Goal: Task Accomplishment & Management: Manage account settings

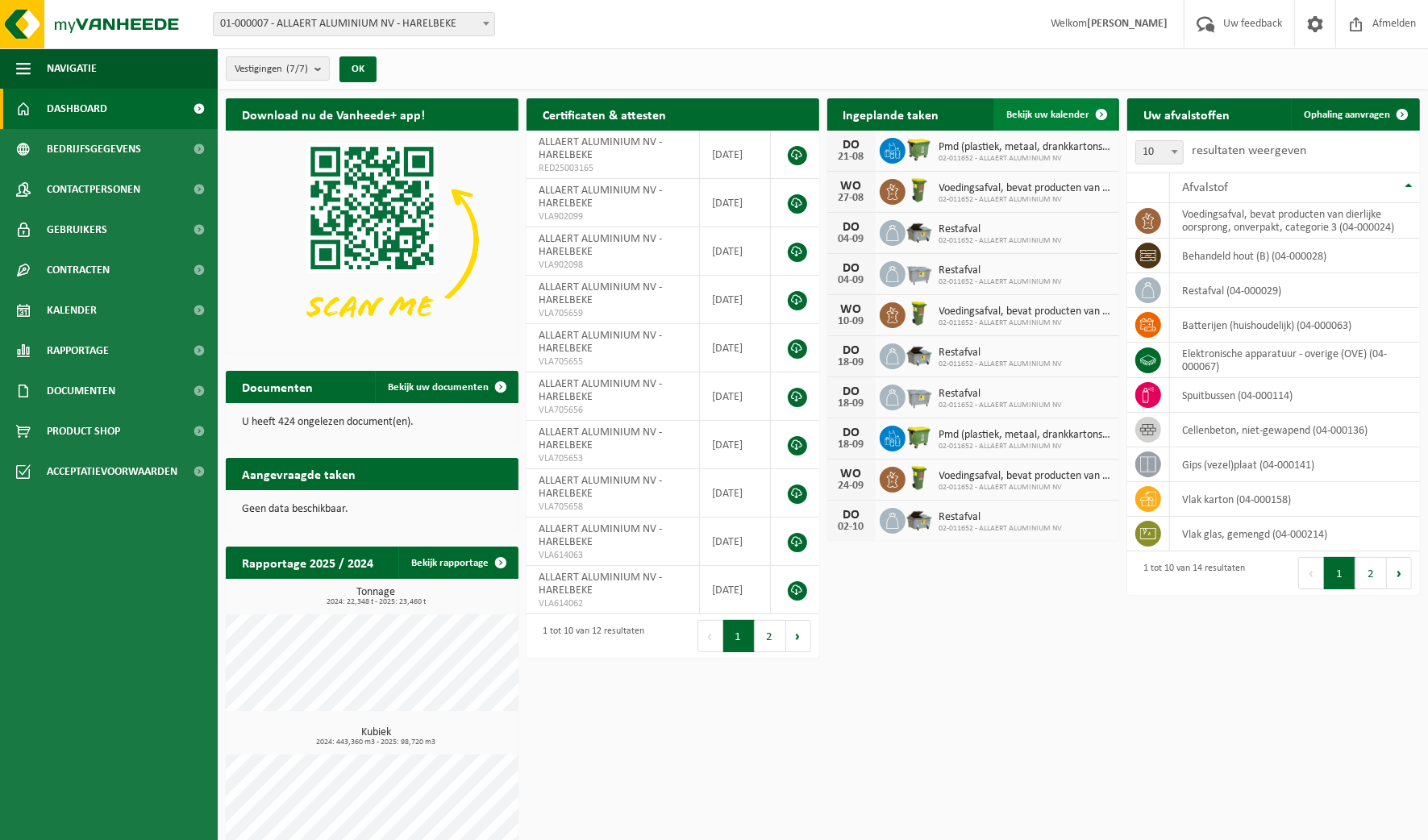
click at [1056, 113] on span "Bekijk uw kalender" at bounding box center [1047, 115] width 83 height 10
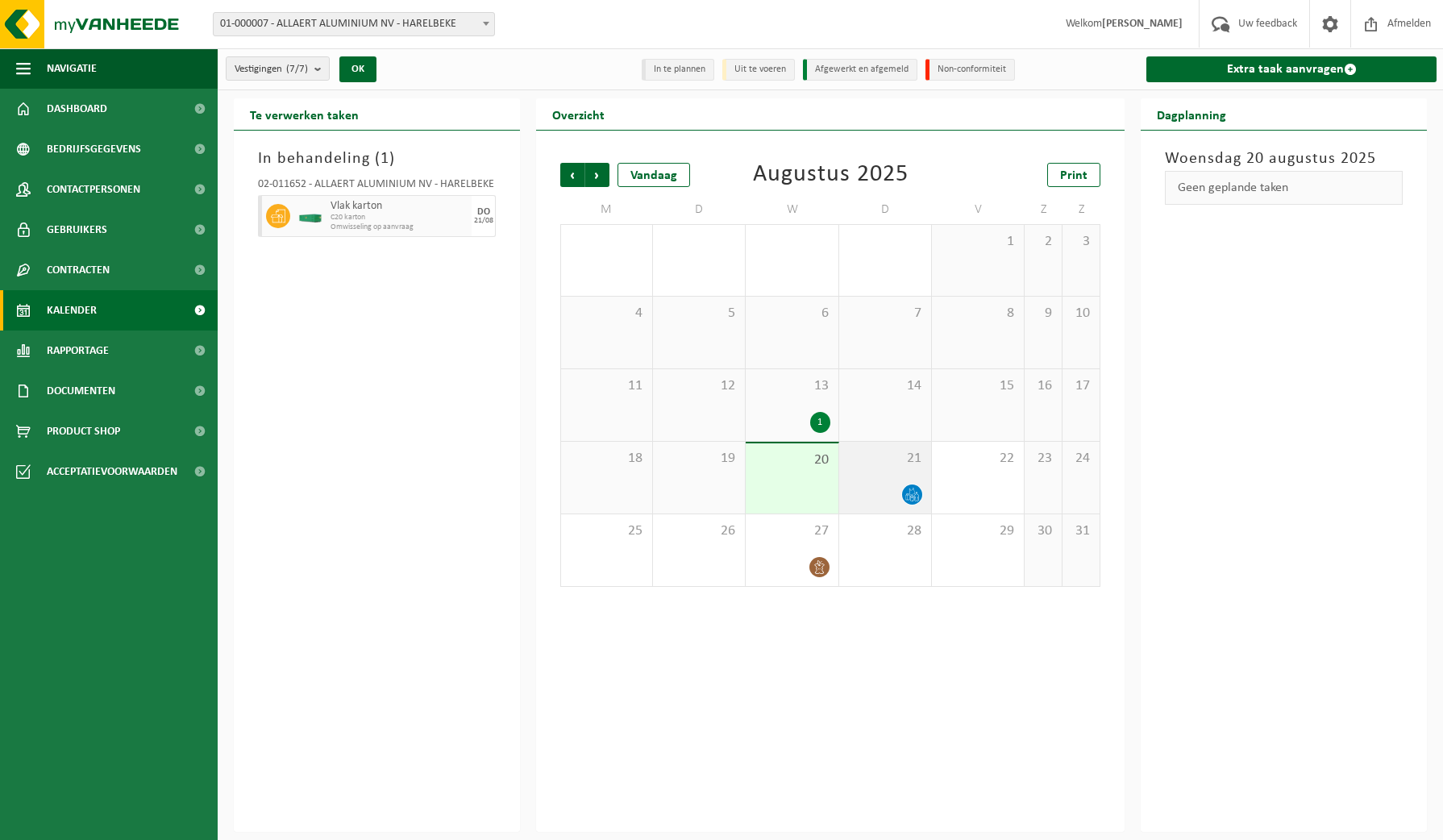
click at [913, 496] on icon at bounding box center [912, 494] width 14 height 14
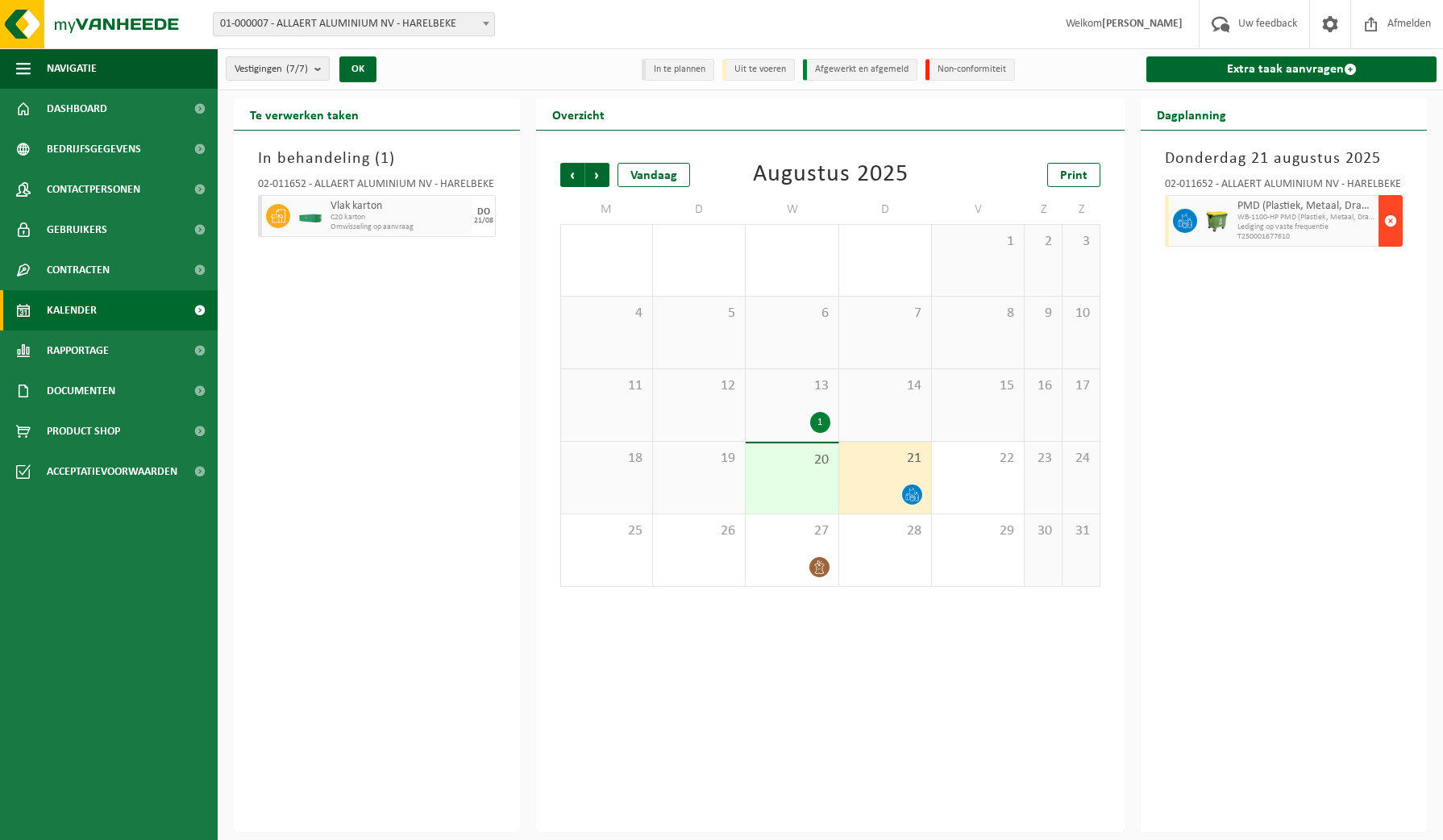
click at [1395, 215] on span "button" at bounding box center [1391, 221] width 13 height 32
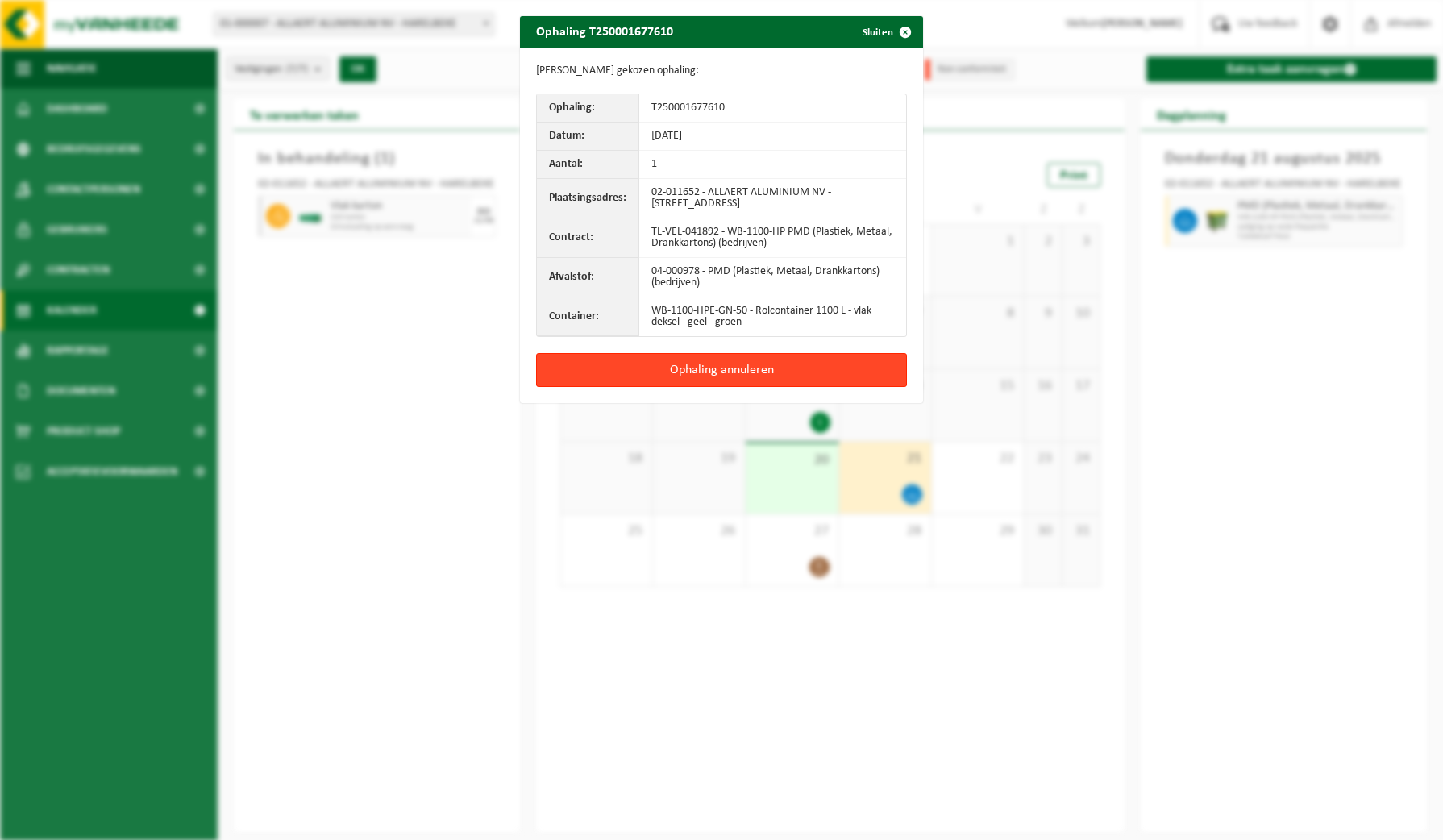
click at [742, 359] on button "Ophaling annuleren" at bounding box center [721, 370] width 370 height 34
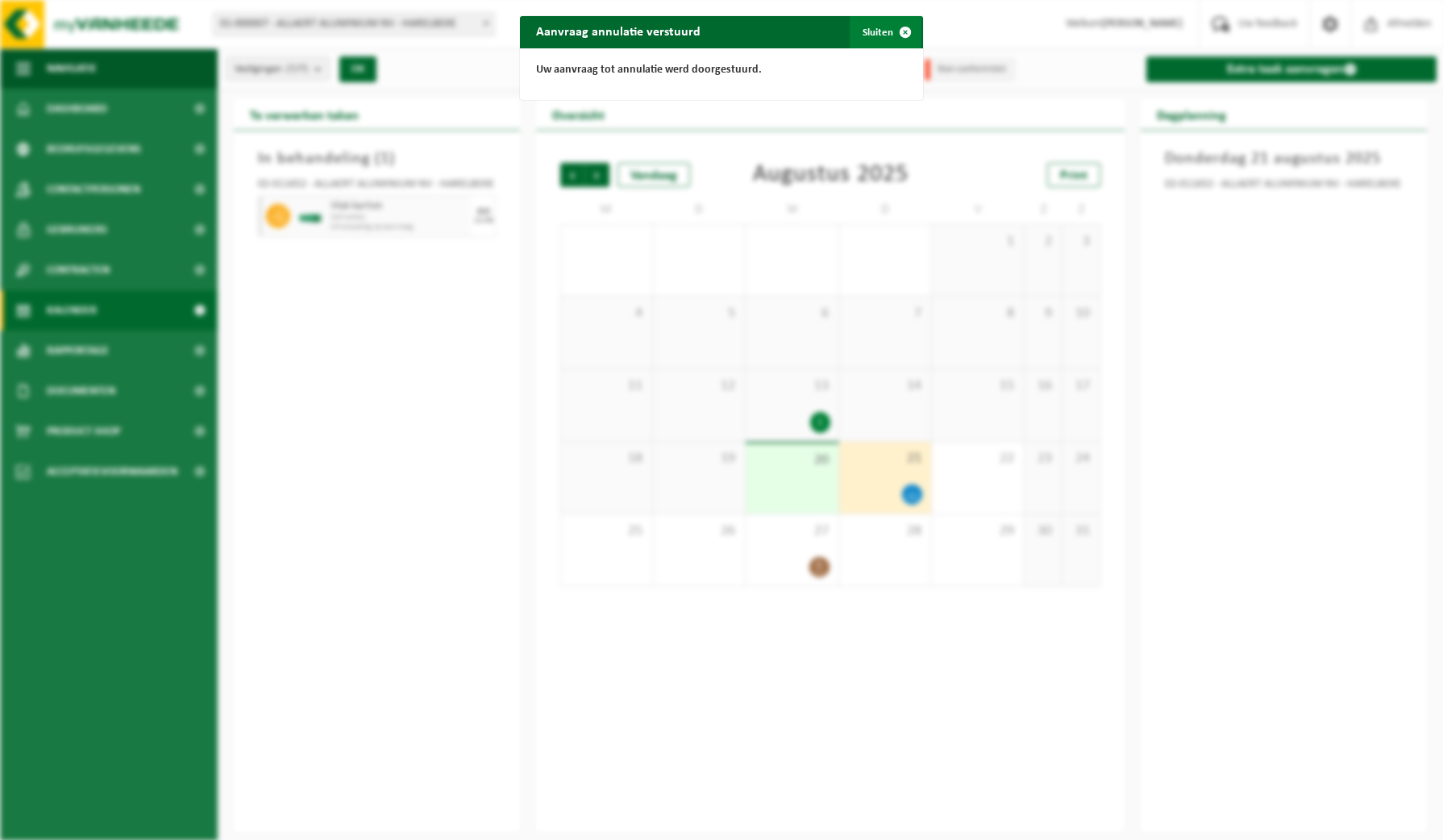
click at [868, 32] on button "Sluiten" at bounding box center [885, 32] width 72 height 32
